Goal: Information Seeking & Learning: Learn about a topic

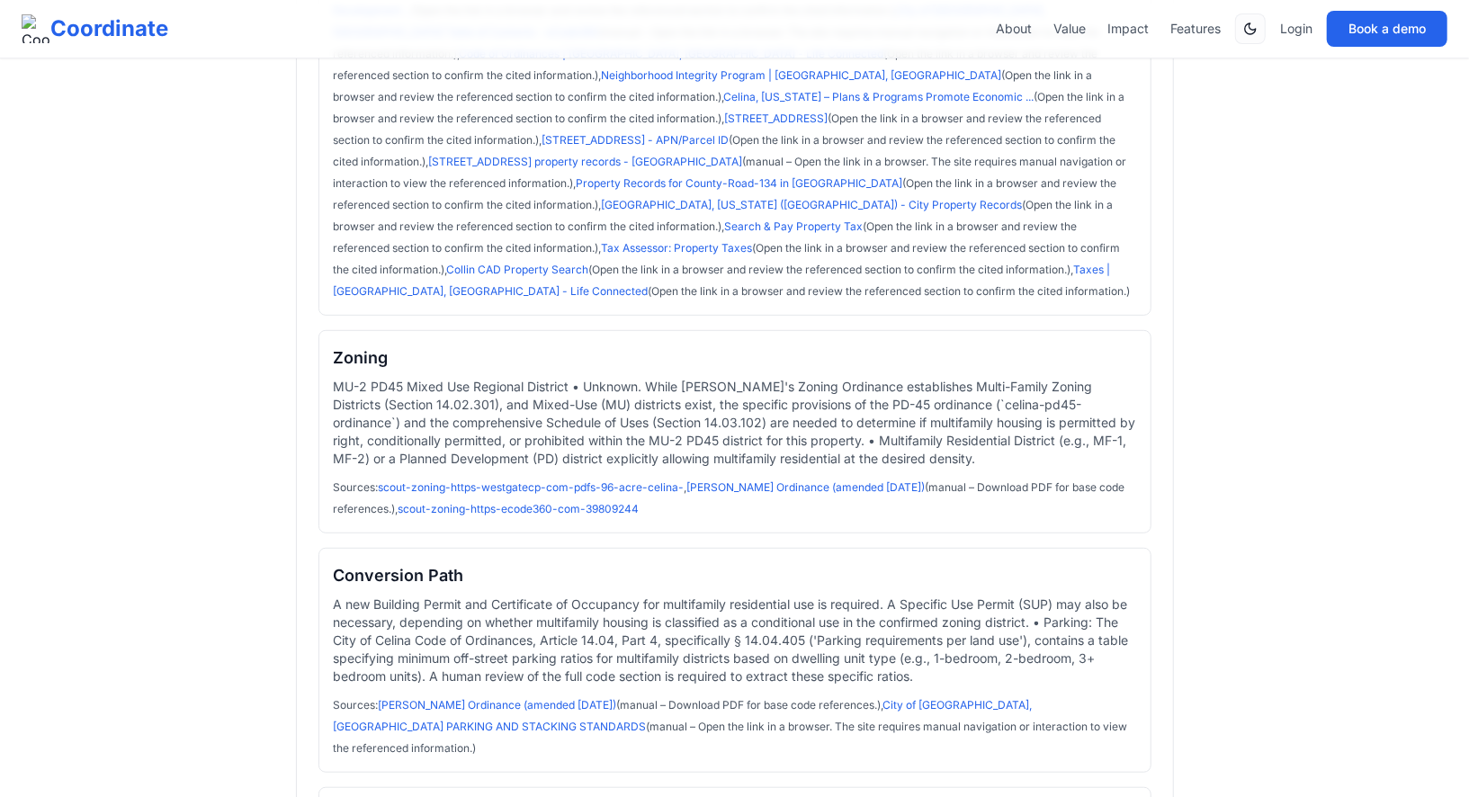
scroll to position [544, 0]
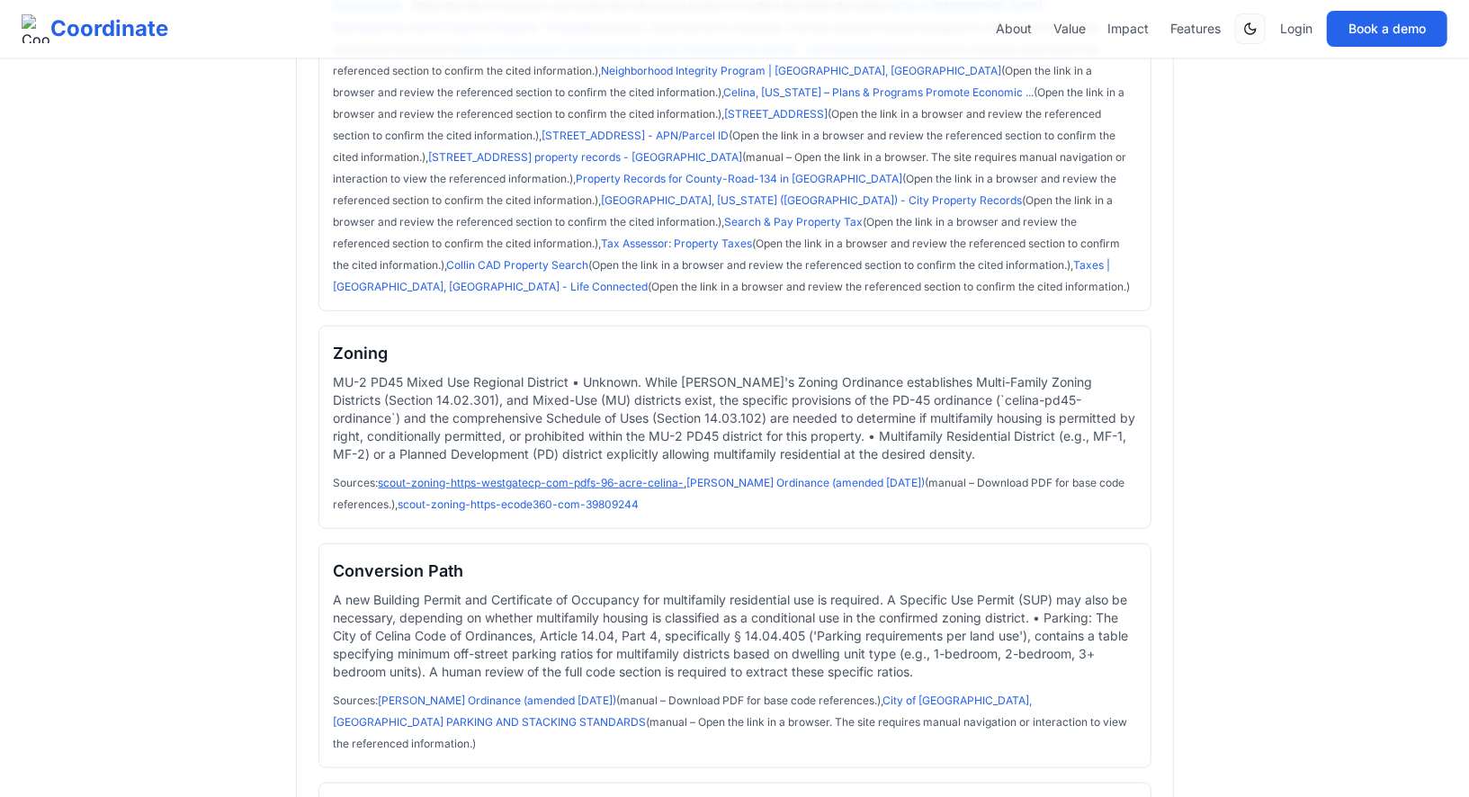
click at [598, 476] on link "scout-zoning-https-westgatecp-com-pdfs-96-acre-celina-" at bounding box center [532, 482] width 306 height 13
click at [515, 497] on link "scout-zoning-https-ecode360-com-39809244" at bounding box center [518, 503] width 241 height 13
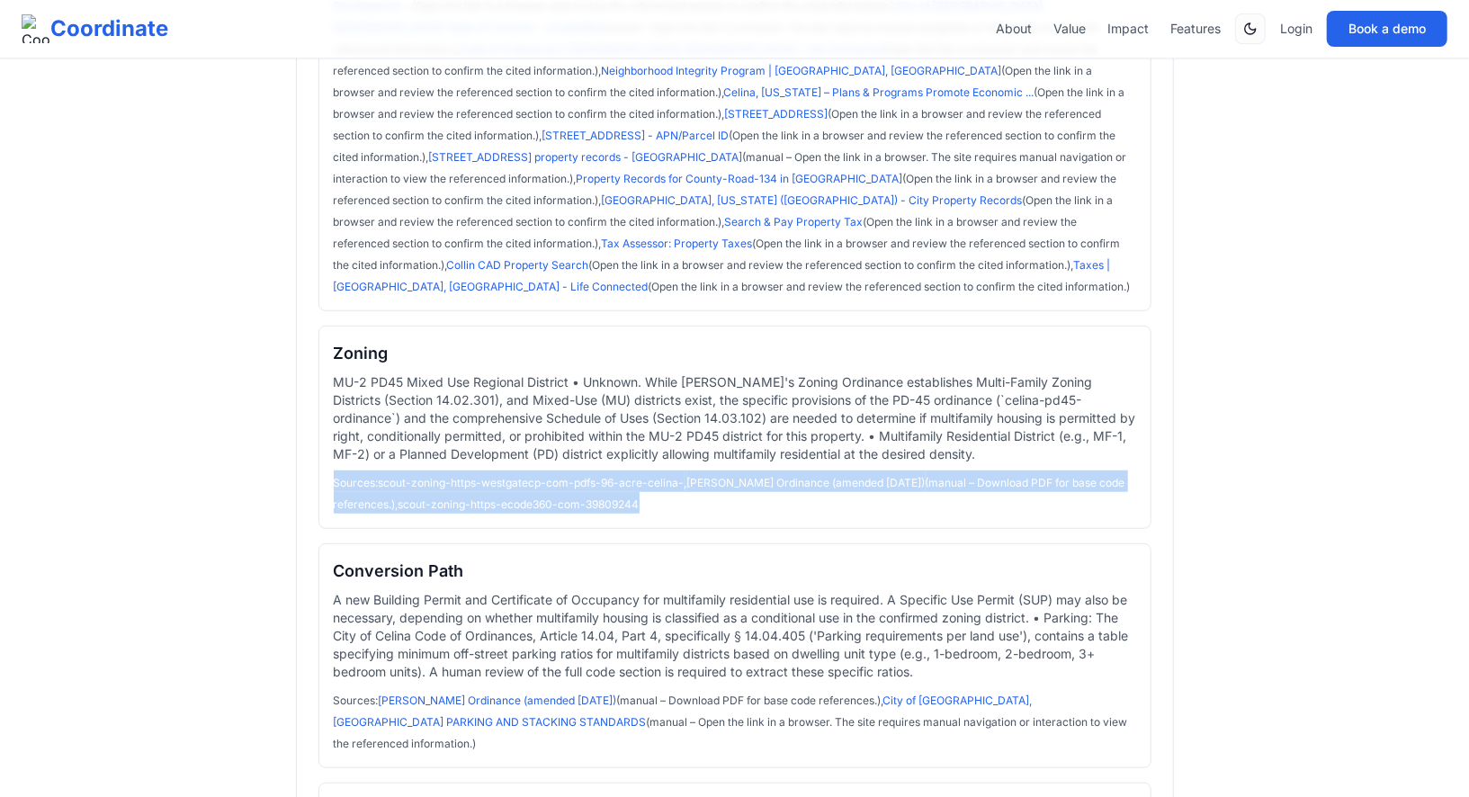
drag, startPoint x: 698, startPoint y: 487, endPoint x: 328, endPoint y: 460, distance: 370.6
click at [328, 460] on div "Zoning MU-2 PD45 Mixed Use Regional District • Unknown. While Celina's Zoning O…" at bounding box center [734, 427] width 833 height 203
copy span "Sources: scout-zoning-https-westgatecp-com-pdfs-96-acre-celina- , Celina Zoning…"
click at [585, 150] on link "County Road 134, 75009 TX property records - Celina" at bounding box center [586, 156] width 314 height 13
click at [639, 497] on link "scout-zoning-https-ecode360-com-39809244" at bounding box center [518, 503] width 241 height 13
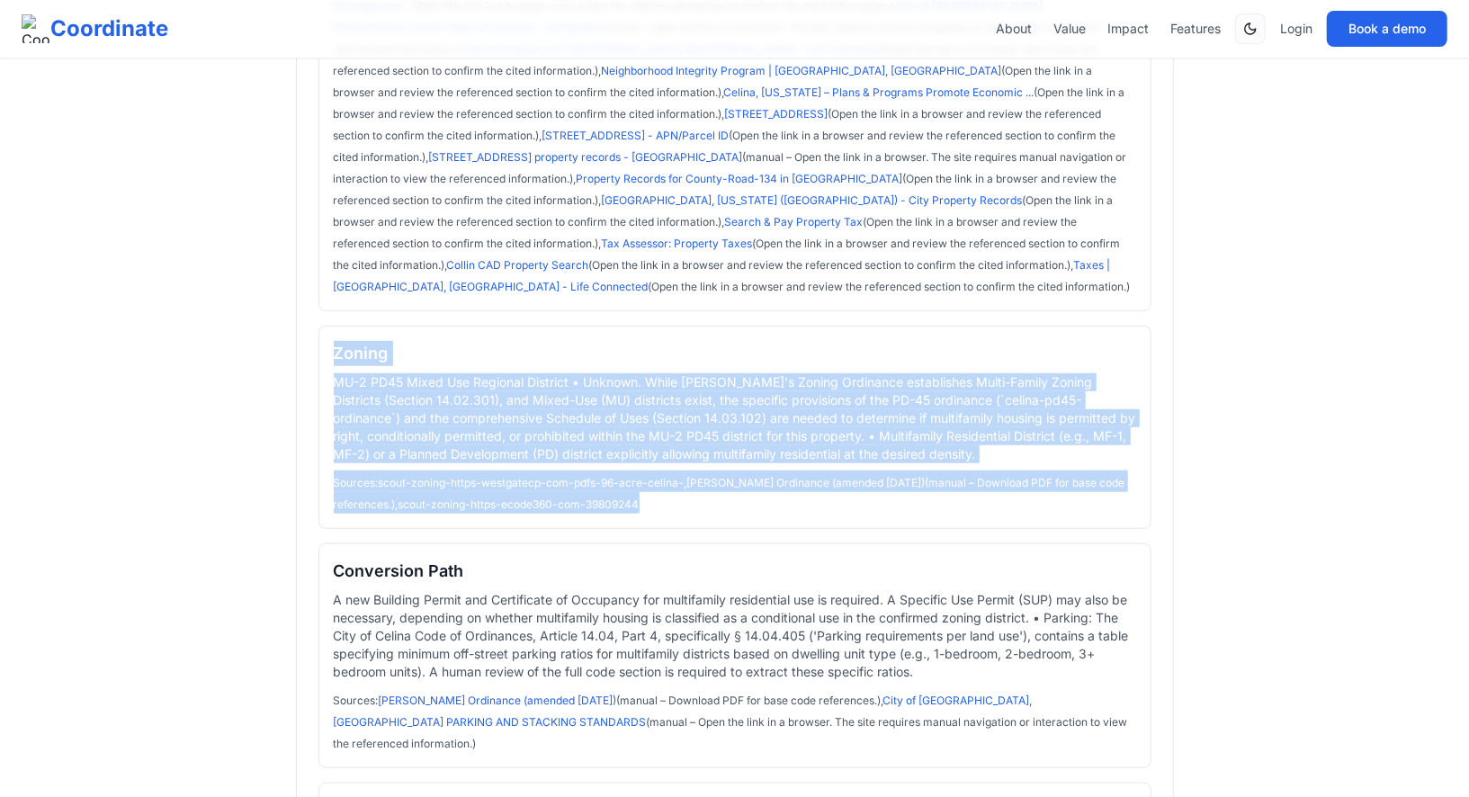
drag, startPoint x: 690, startPoint y: 485, endPoint x: 313, endPoint y: 334, distance: 406.0
click at [313, 334] on section "Executive Summary Parcel 33.356 acres Sources: Geographic Information Systems |…" at bounding box center [735, 401] width 878 height 1308
copy div "Zoning MU-2 PD45 Mixed Use Regional District • Unknown. While Celina's Zoning O…"
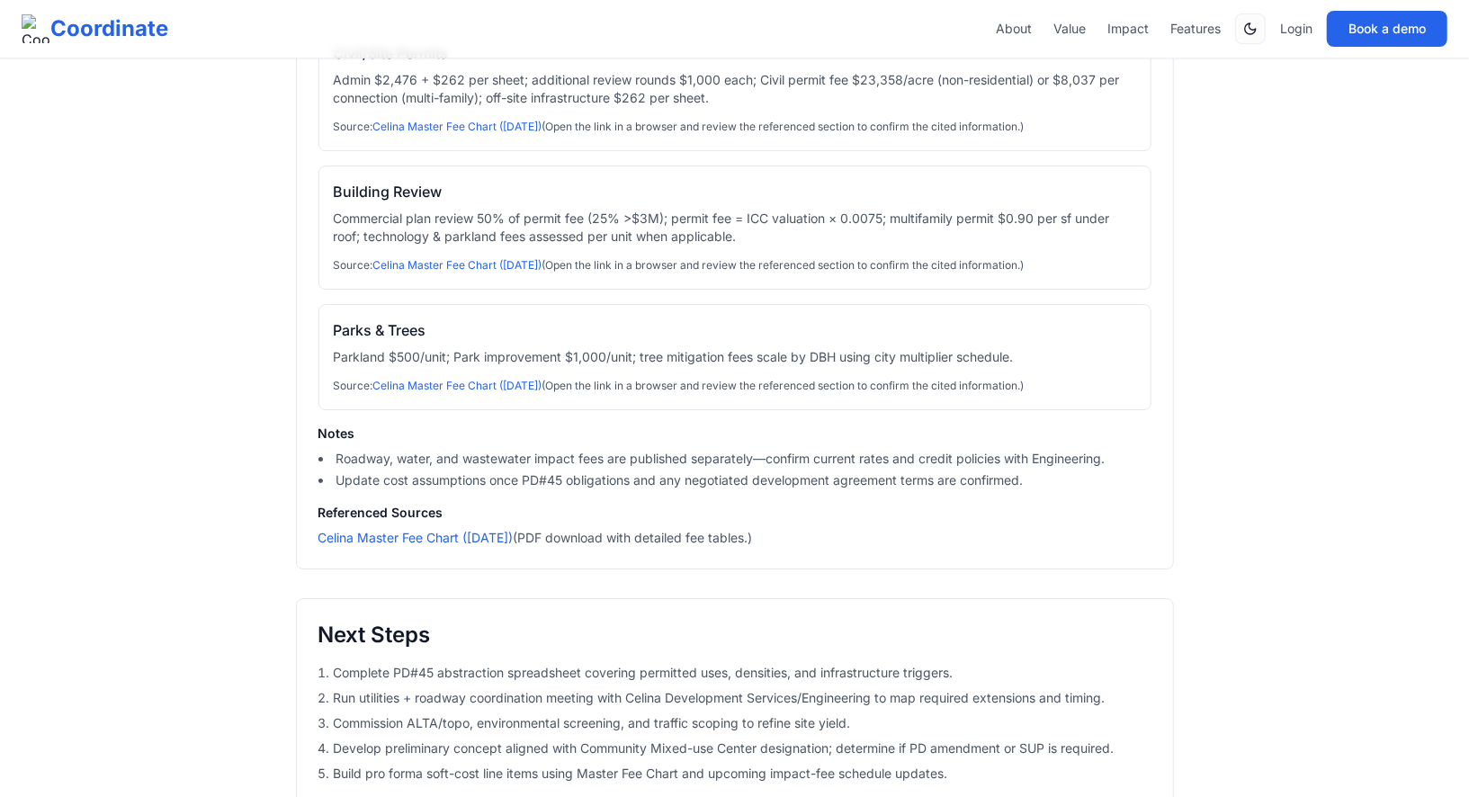
scroll to position [3919, 0]
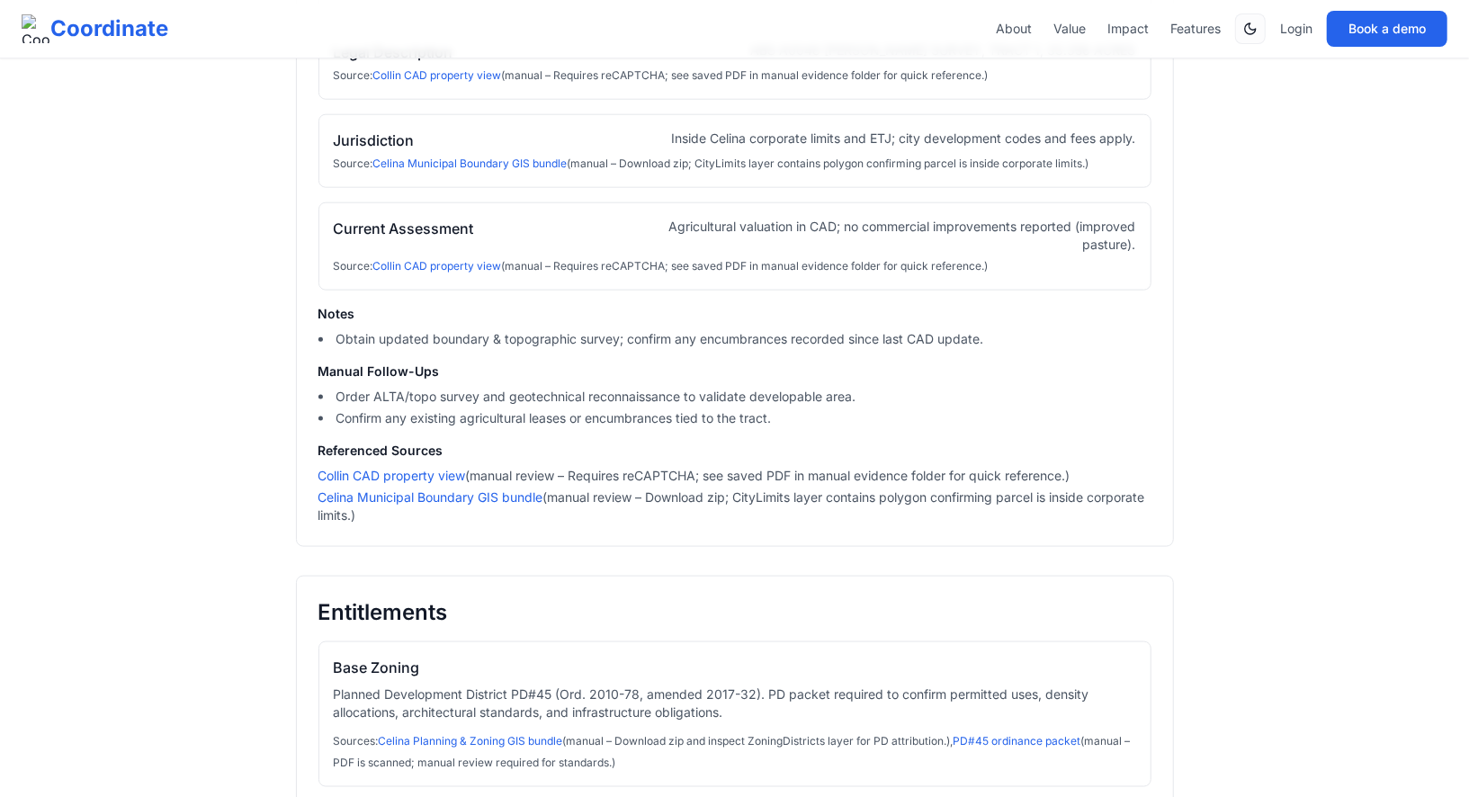
scroll to position [1256, 0]
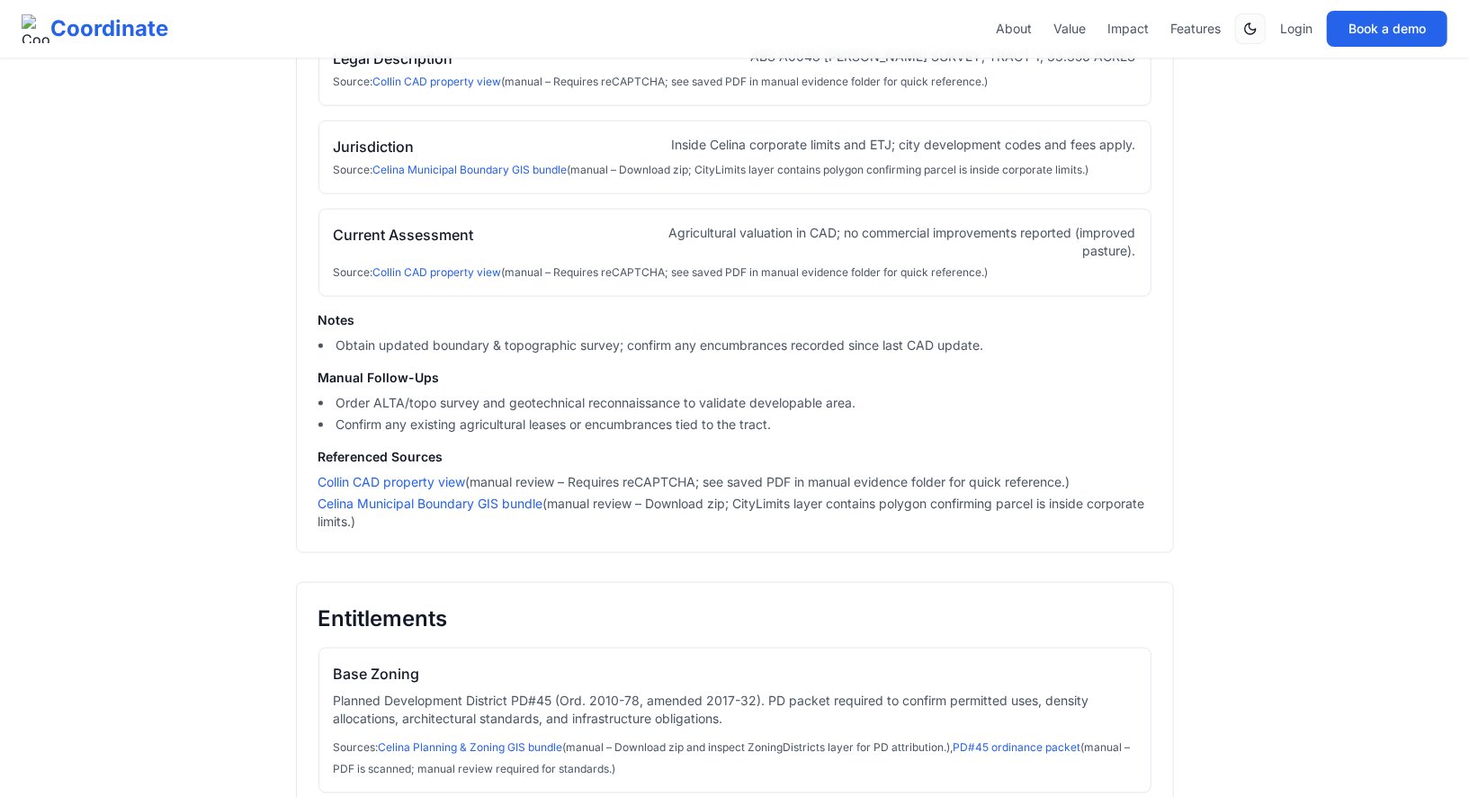
copy li "Celina Municipal Boundary GIS bundle (manual review – Download zip; CityLimits …"
drag, startPoint x: 424, startPoint y: 519, endPoint x: 303, endPoint y: 487, distance: 124.8
click at [303, 487] on section "Site Snapshot Parcel IDs Property ID 989657 · GEO ID R-6048-000-0010-1 Source: …" at bounding box center [735, 171] width 878 height 763
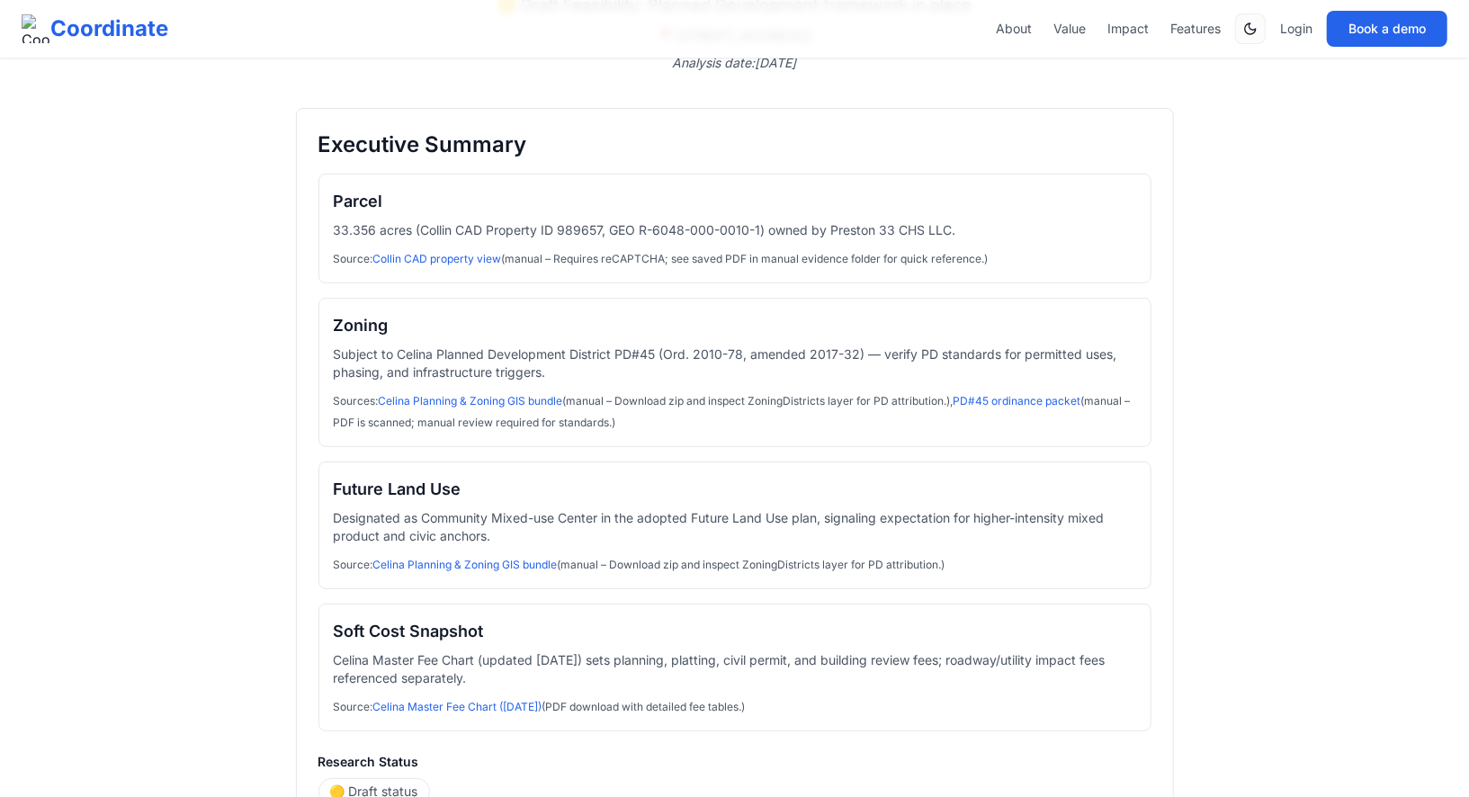
scroll to position [1707, 0]
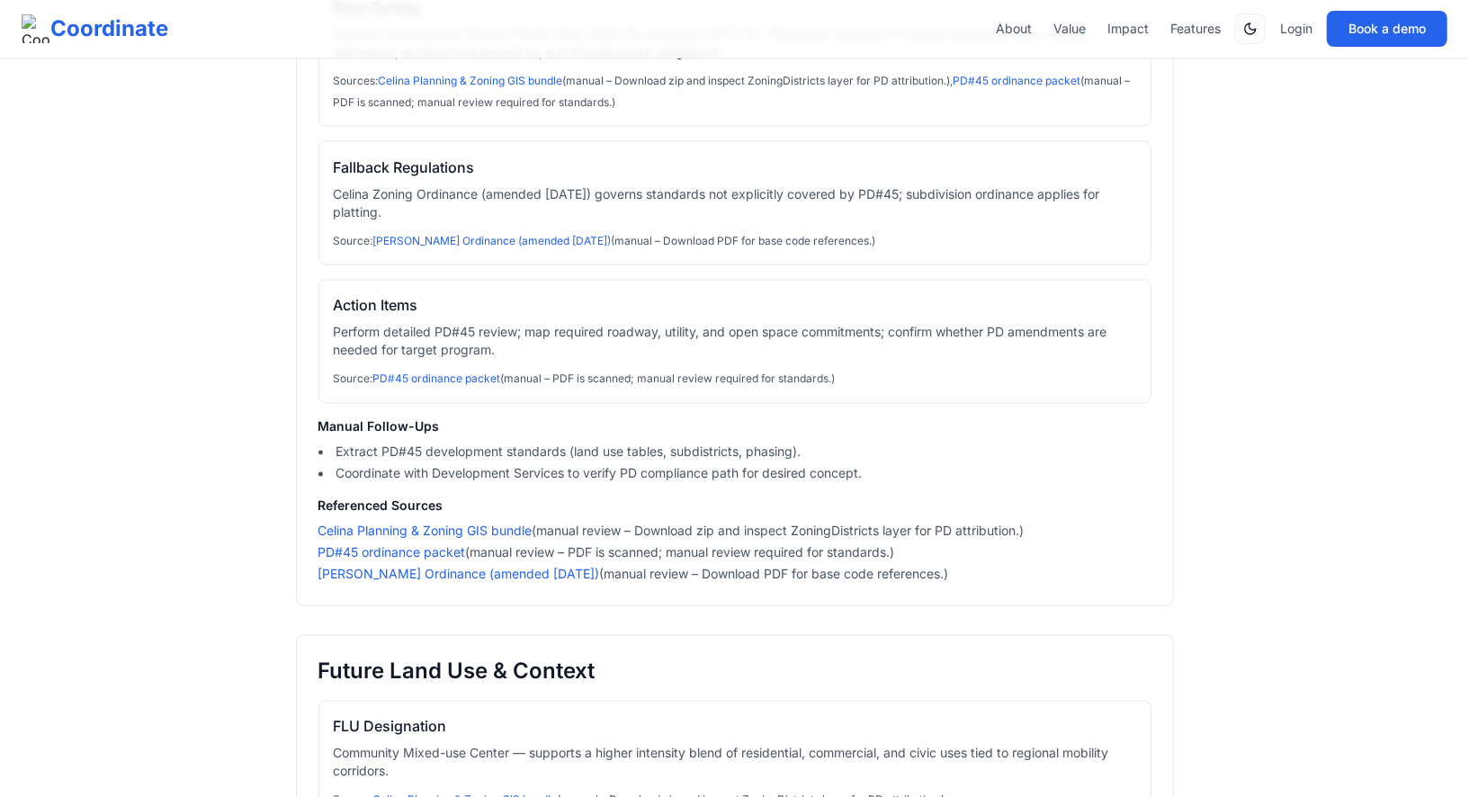
scroll to position [1935, 0]
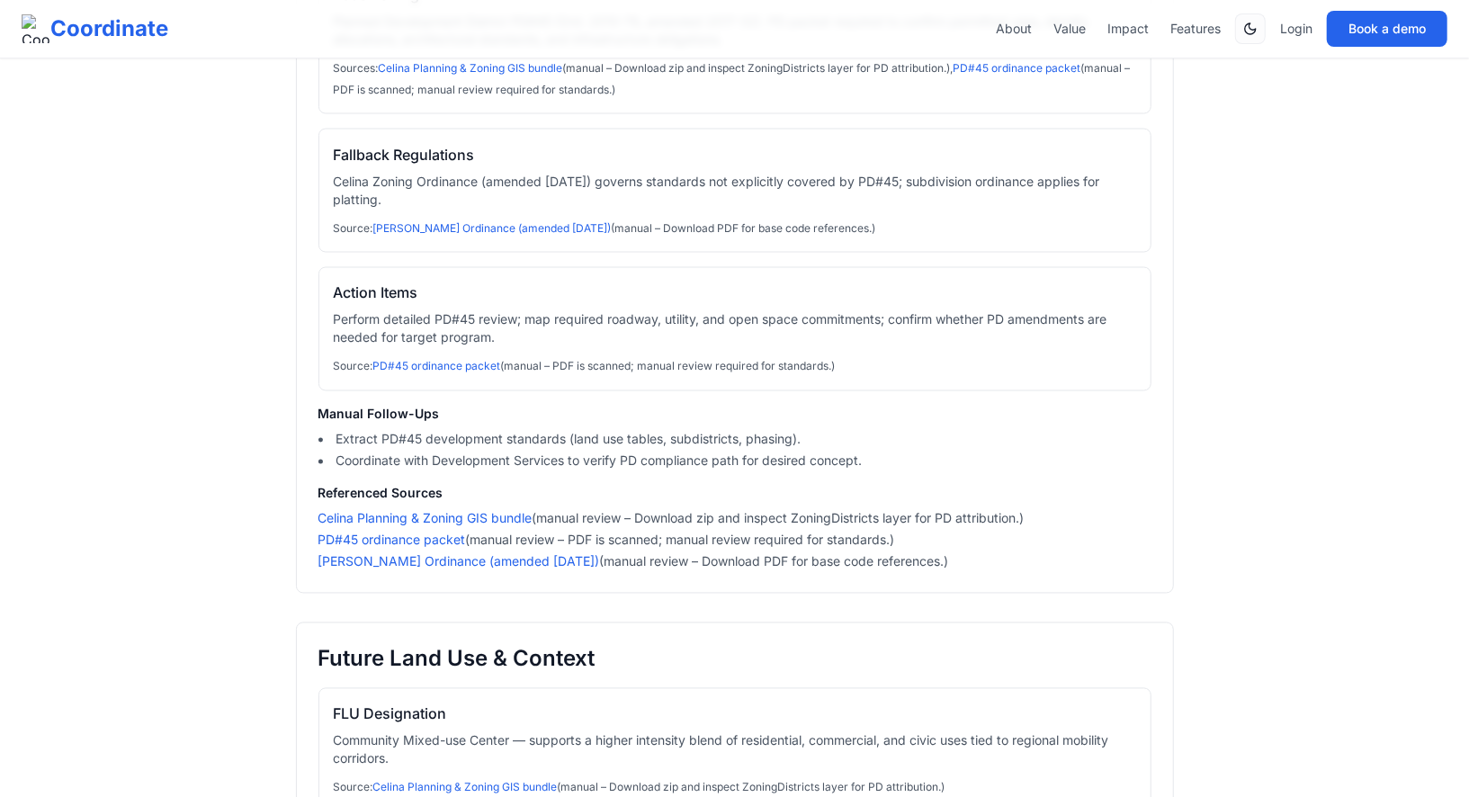
click at [1073, 703] on h3 "FLU Designation" at bounding box center [735, 714] width 802 height 22
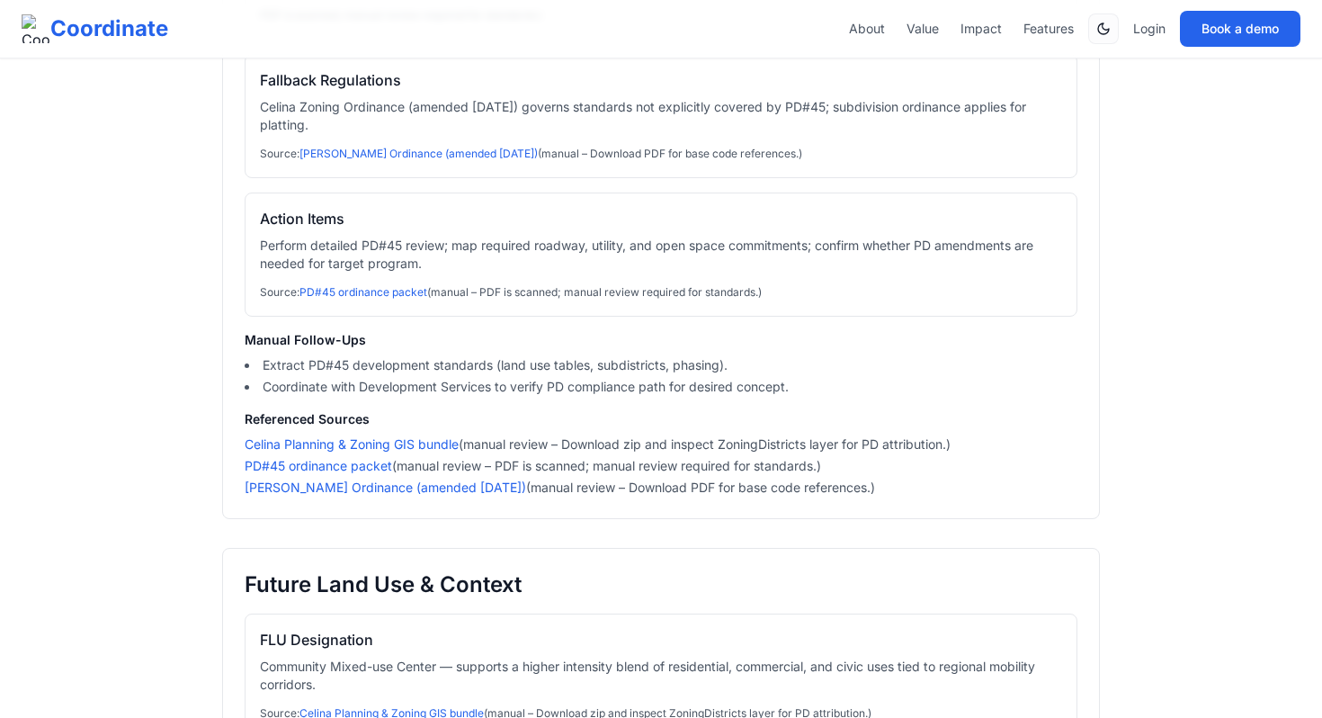
scroll to position [2033, 0]
click at [353, 468] on link "PD#45 ordinance packet" at bounding box center [318, 464] width 147 height 15
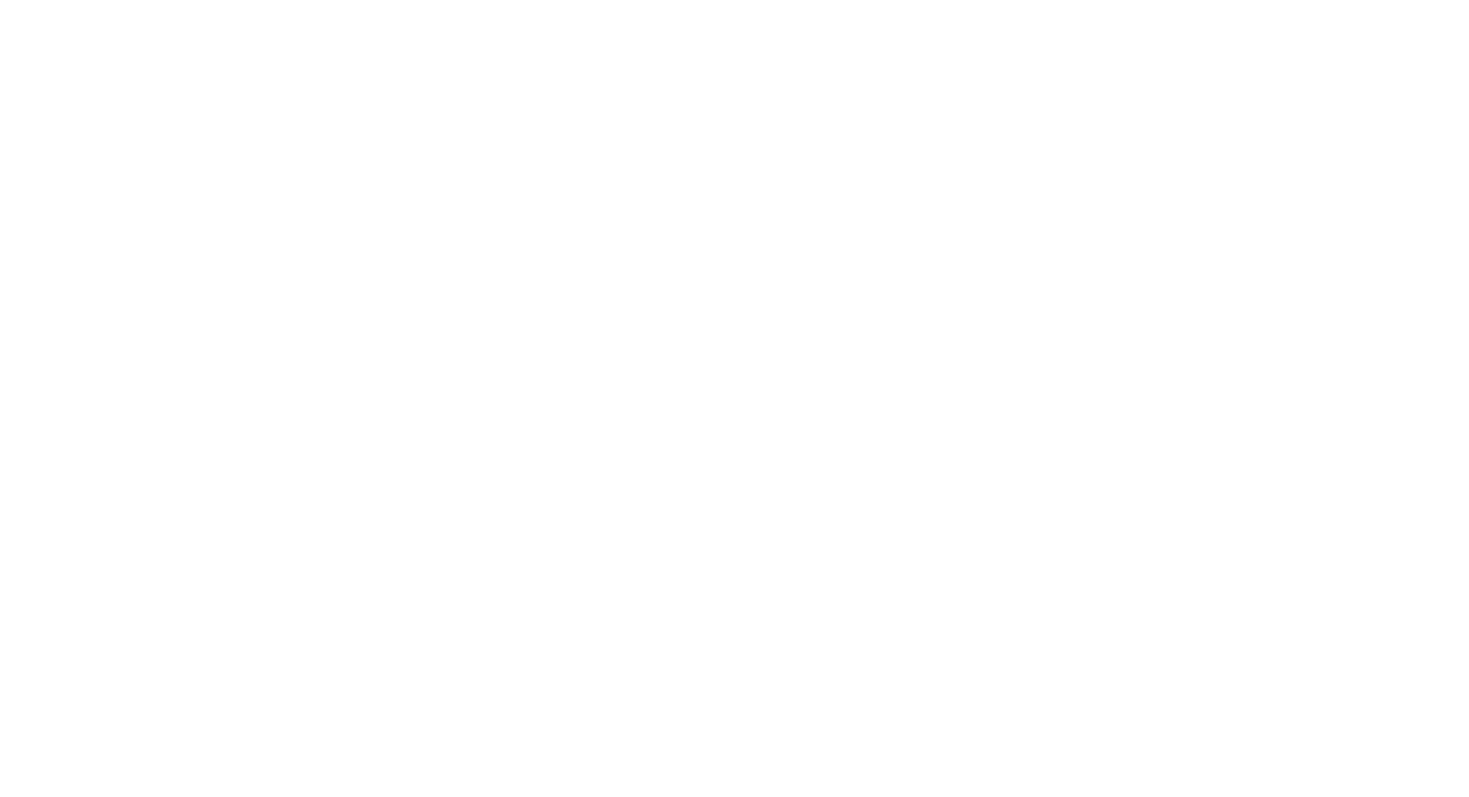
scroll to position [1935, 0]
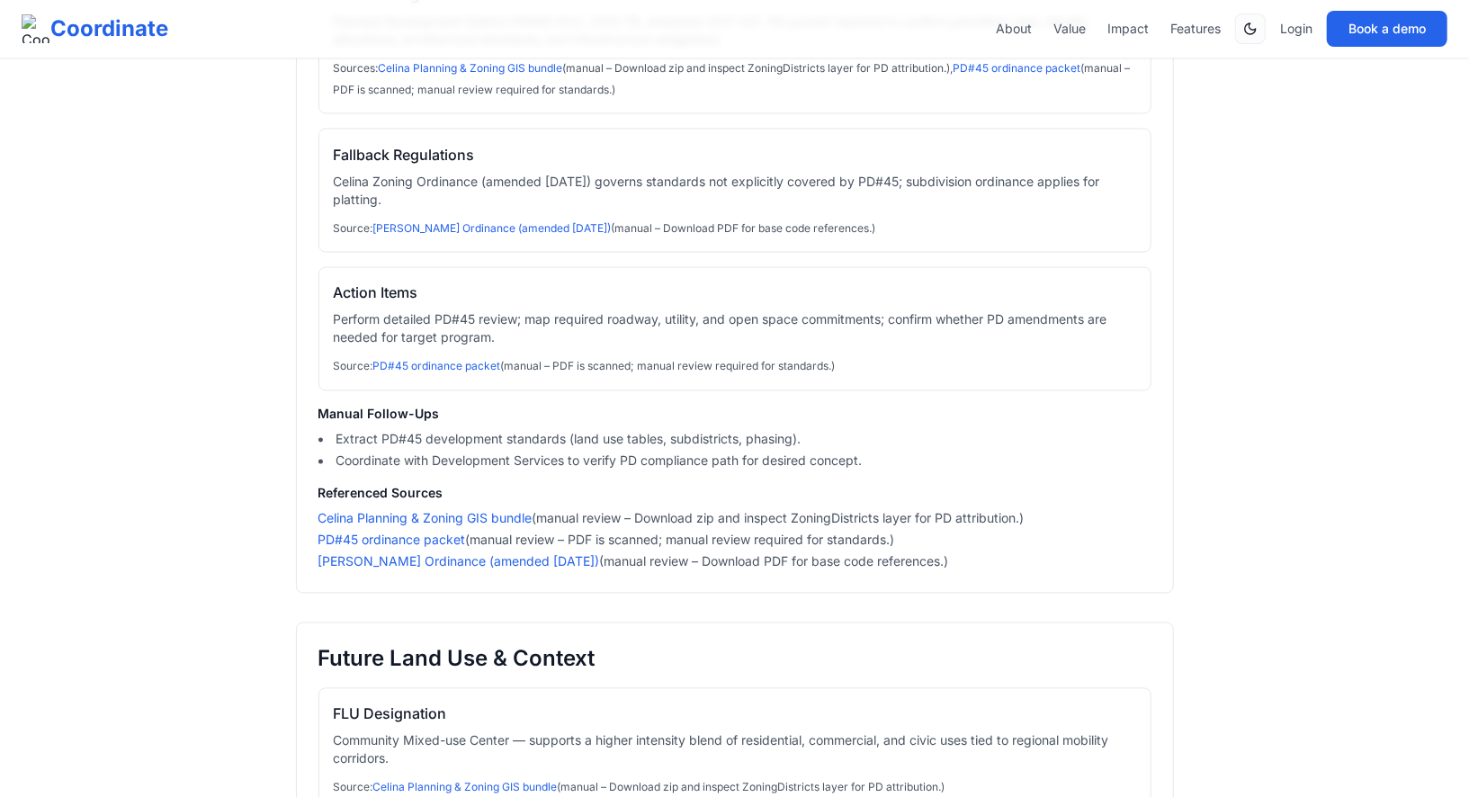
click at [1002, 585] on div "Draft Development Analysis 10351 County Road 134 Development (Celina, TX) 🟡 Dra…" at bounding box center [734, 506] width 921 height 4741
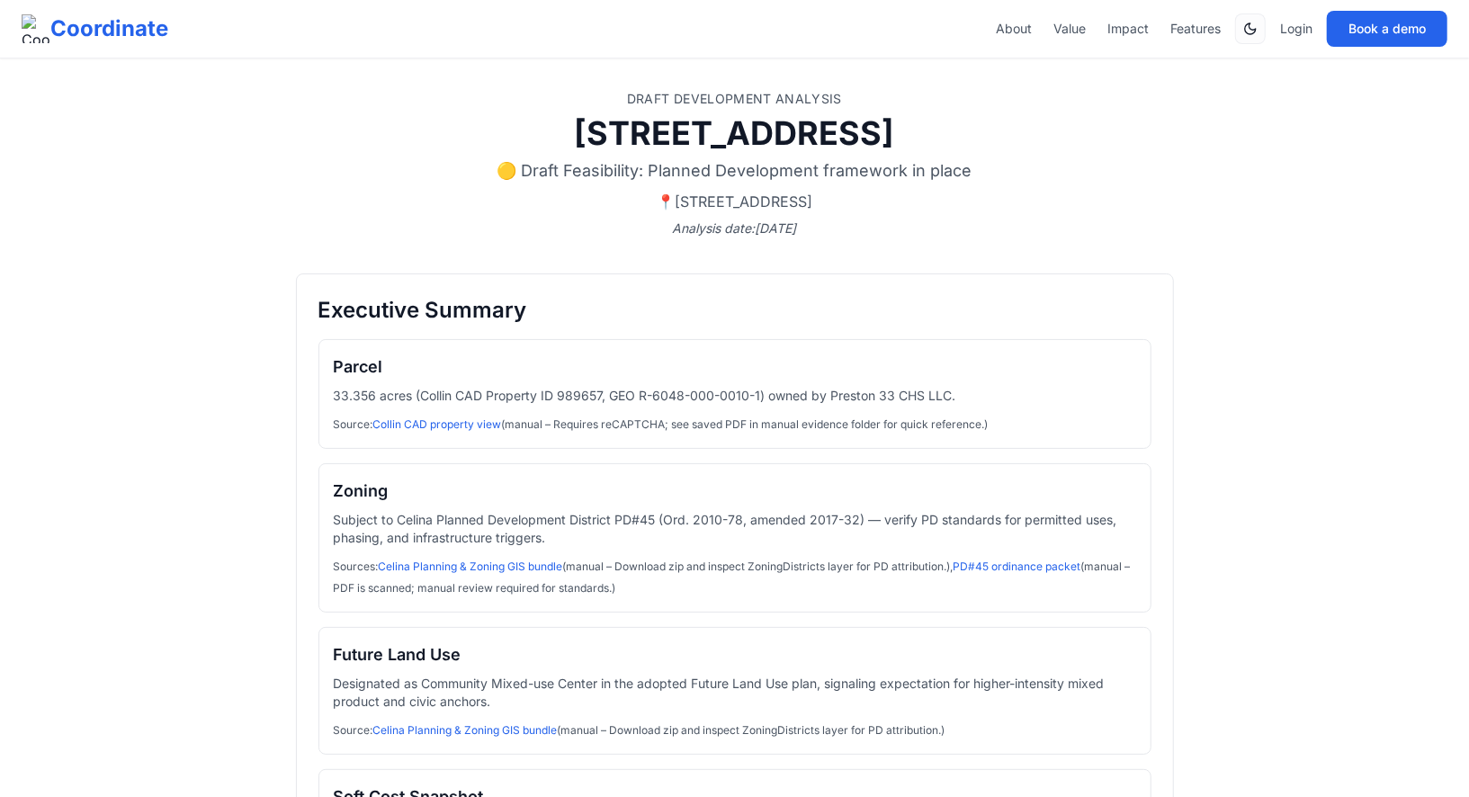
scroll to position [0, 0]
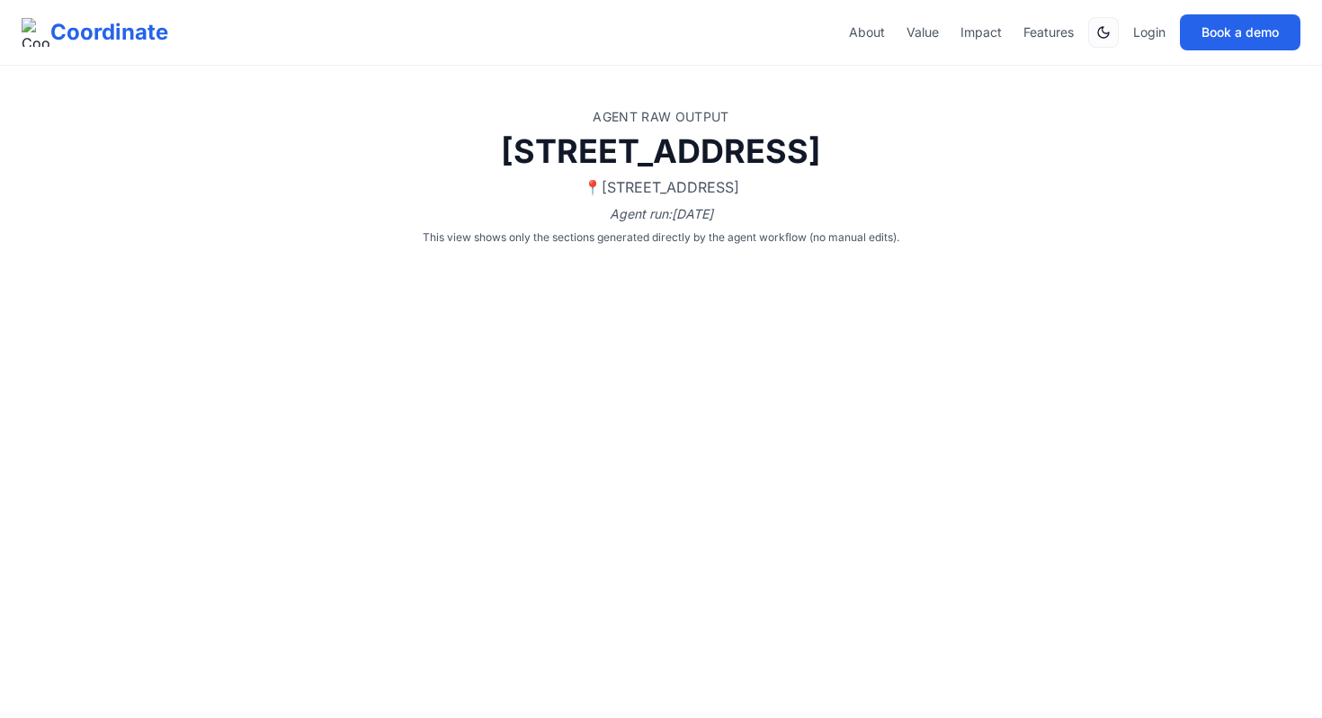
click at [503, 153] on h1 "[STREET_ADDRESS]" at bounding box center [661, 151] width 878 height 36
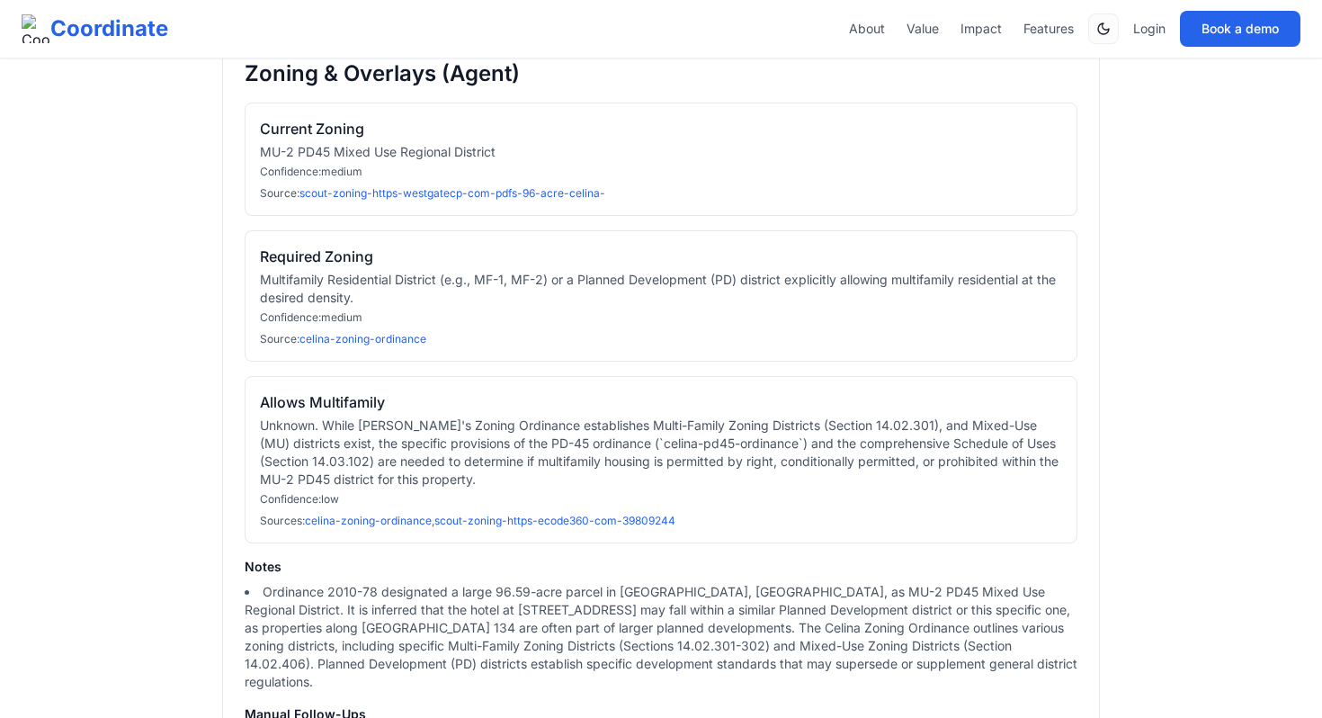
scroll to position [1524, 0]
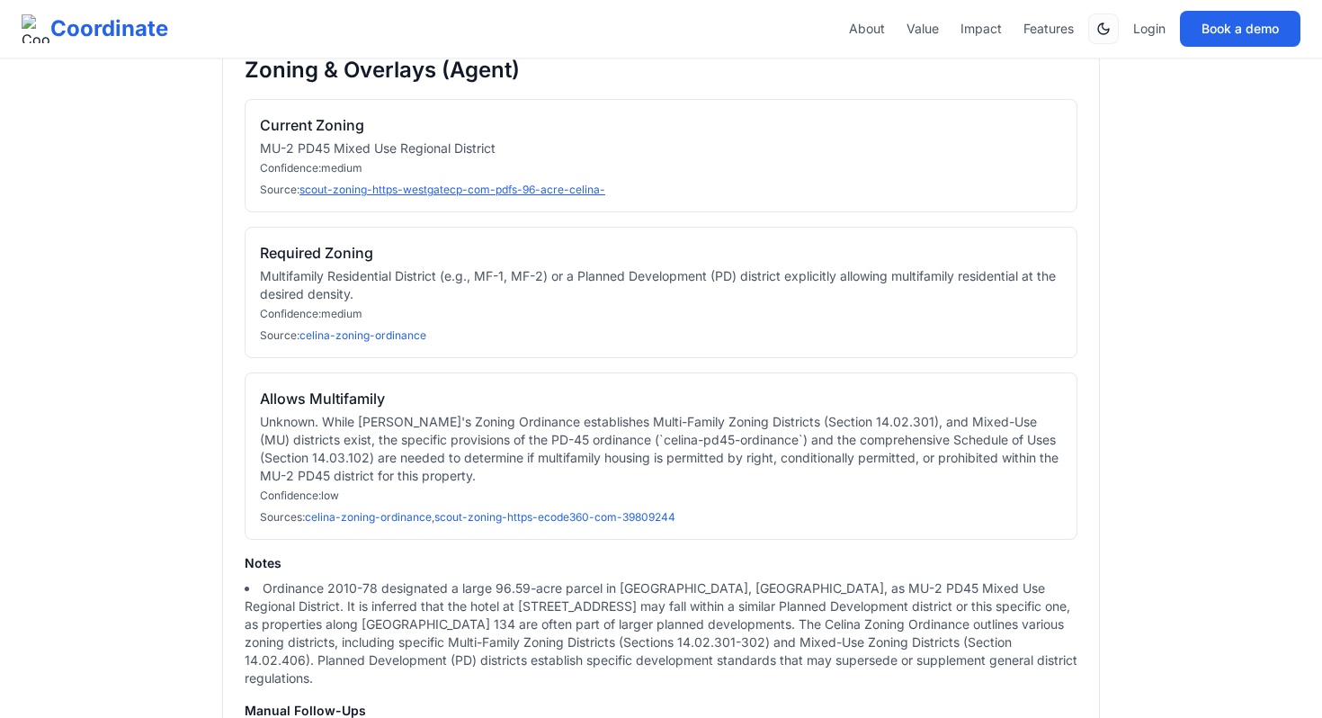
click at [459, 196] on link "scout-zoning-https-westgatecp-com-pdfs-96-acre-celina-" at bounding box center [452, 189] width 306 height 13
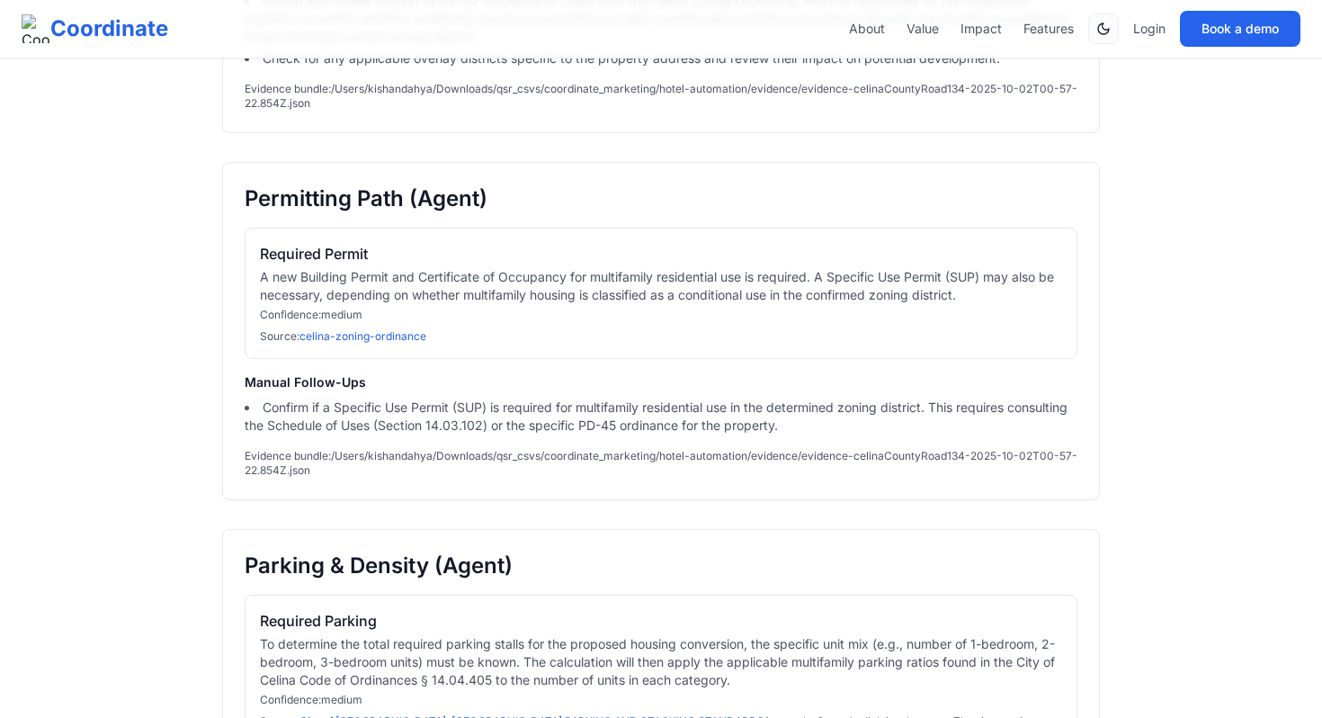
scroll to position [2339, 0]
